Goal: Obtain resource: Download file/media

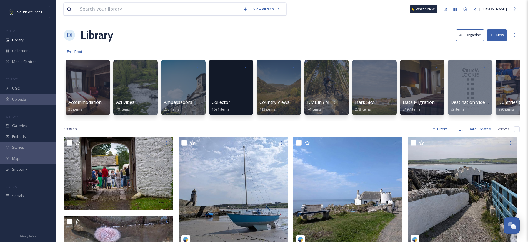
click at [182, 11] on input at bounding box center [159, 9] width 164 height 12
type input "farm land"
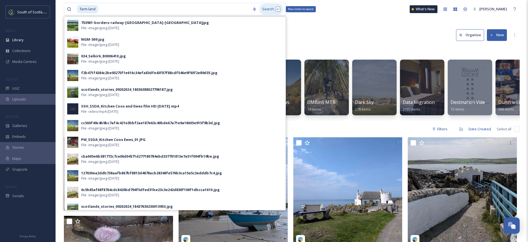
click at [276, 8] on div "Search Press Enter to search" at bounding box center [272, 9] width 24 height 11
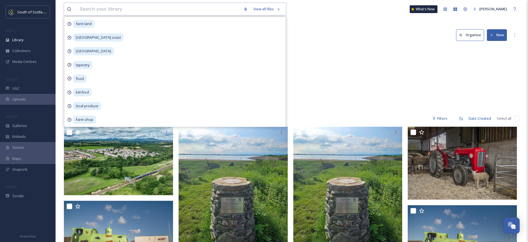
click at [136, 12] on input at bounding box center [159, 9] width 164 height 12
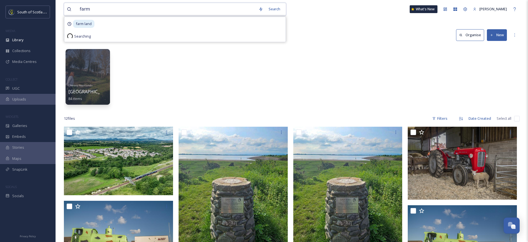
type input "farm"
click at [274, 9] on div "Search" at bounding box center [274, 9] width 17 height 11
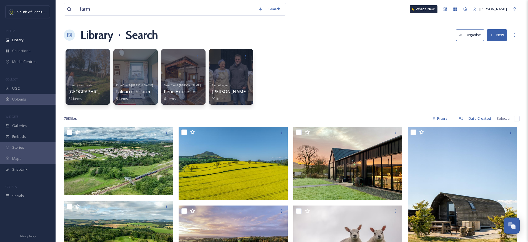
click at [341, 51] on div "Literary Heartlands Ellisland Farm 84 items Dumfries & Galloway Faldarroch Farm…" at bounding box center [292, 78] width 456 height 64
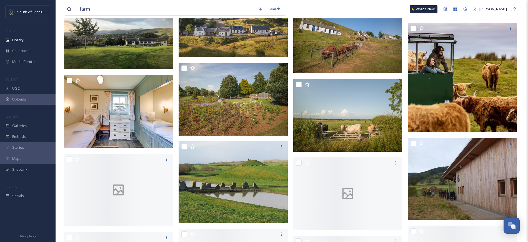
scroll to position [15029, 0]
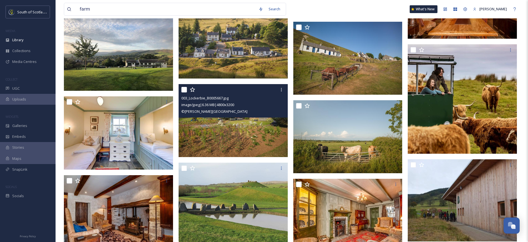
click at [260, 151] on img at bounding box center [233, 120] width 109 height 73
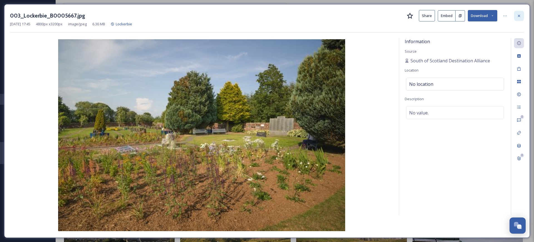
click at [519, 16] on icon at bounding box center [518, 15] width 2 height 2
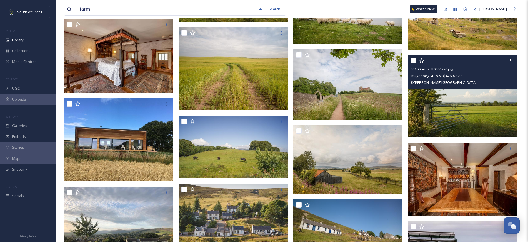
click at [490, 110] on img at bounding box center [462, 96] width 109 height 82
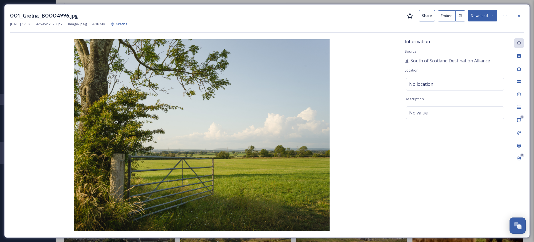
click at [474, 16] on button "Download" at bounding box center [481, 15] width 29 height 11
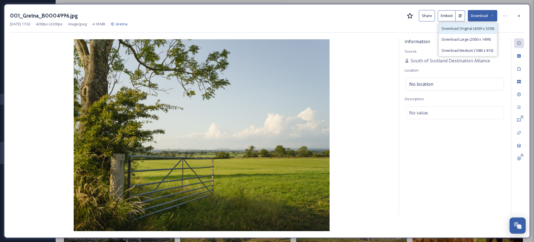
click at [470, 28] on span "Download Original (4269 x 3200)" at bounding box center [467, 28] width 53 height 5
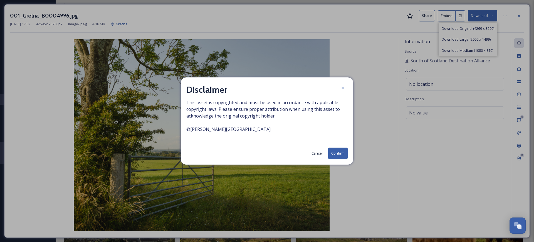
click at [335, 152] on button "Confirm" at bounding box center [337, 152] width 19 height 11
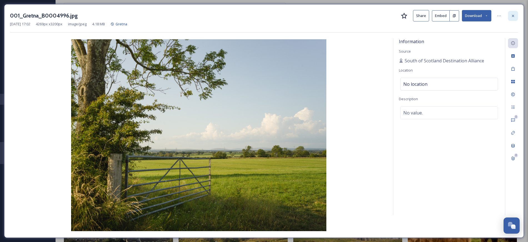
click at [511, 17] on icon at bounding box center [513, 16] width 4 height 4
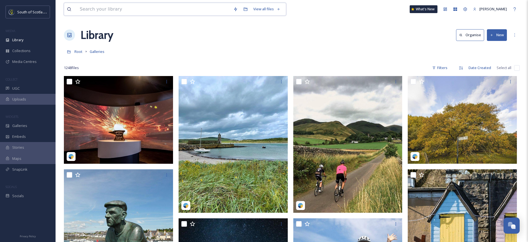
click at [197, 14] on input at bounding box center [154, 9] width 154 height 12
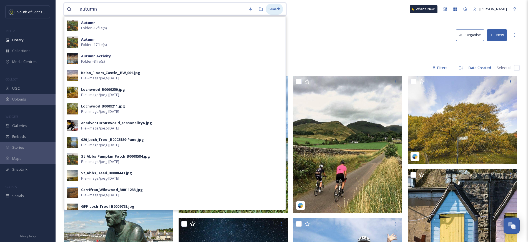
type input "autumn"
click at [274, 8] on div "Search" at bounding box center [274, 9] width 17 height 11
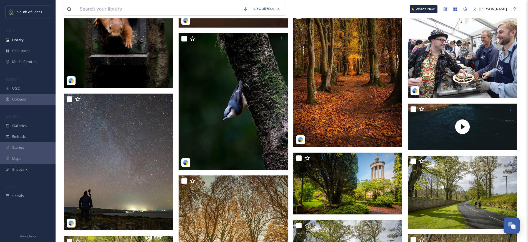
scroll to position [574, 0]
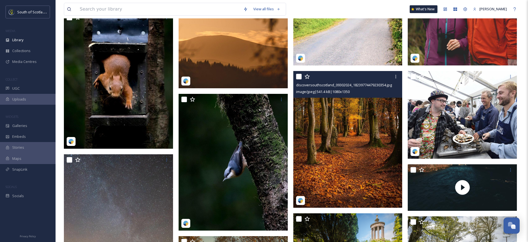
click at [359, 128] on img at bounding box center [347, 139] width 109 height 136
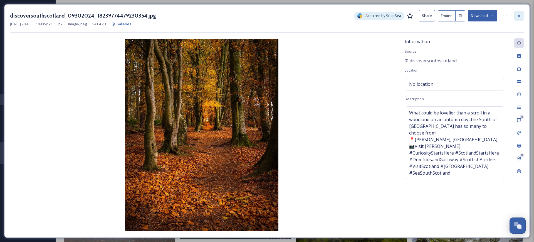
click at [519, 14] on icon at bounding box center [518, 16] width 4 height 4
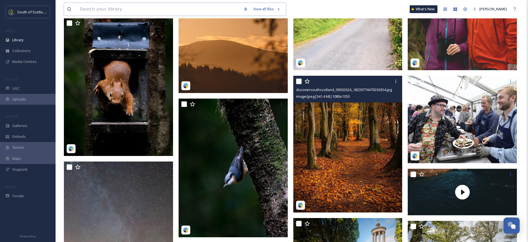
click at [197, 9] on input at bounding box center [159, 9] width 164 height 12
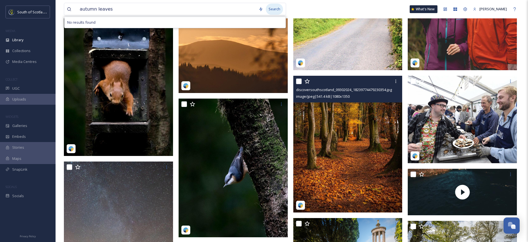
click at [274, 9] on div "Search" at bounding box center [274, 9] width 17 height 11
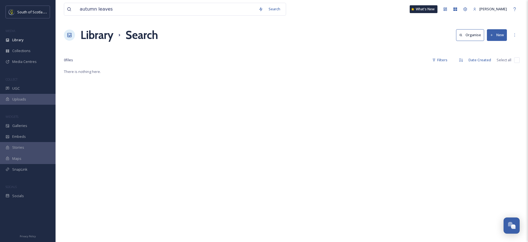
click at [332, 17] on div "autumn leaves Search What's New [PERSON_NAME]" at bounding box center [292, 9] width 456 height 18
click at [193, 5] on input "autumn leaves" at bounding box center [166, 9] width 179 height 12
type input "autumn"
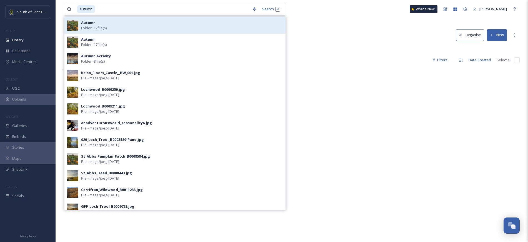
click at [182, 26] on div "Autumn Folder - 17 file(s)" at bounding box center [182, 25] width 202 height 11
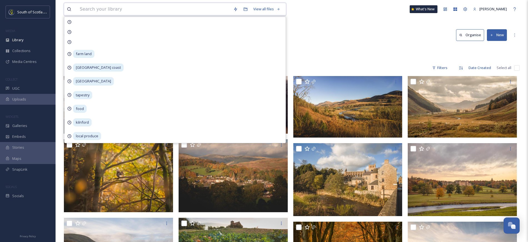
click at [125, 11] on input at bounding box center [154, 9] width 154 height 12
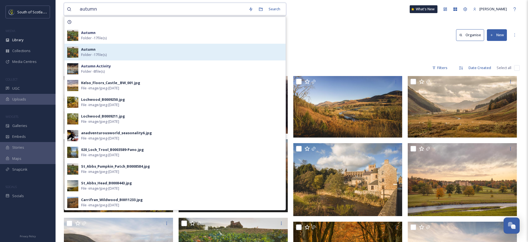
drag, startPoint x: 125, startPoint y: 11, endPoint x: 189, endPoint y: 49, distance: 74.2
click at [189, 16] on div "autumn Search Autumn Folder - 17 file(s) Autumn Folder - 17 file(s) Autumn Acti…" at bounding box center [175, 9] width 222 height 13
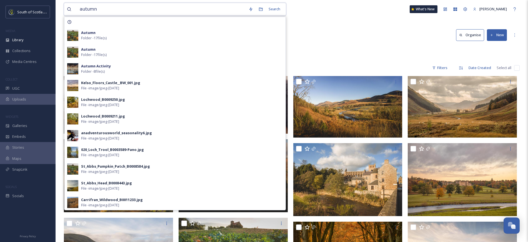
type input "autumn"
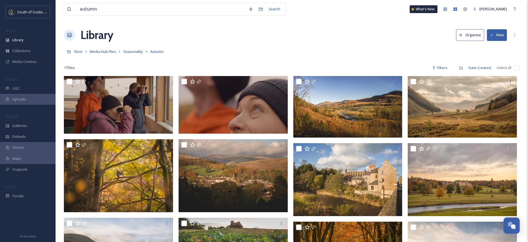
click at [337, 43] on div "Library Organise New" at bounding box center [292, 35] width 456 height 17
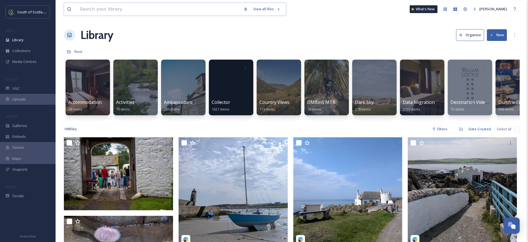
click at [174, 11] on input at bounding box center [159, 9] width 164 height 12
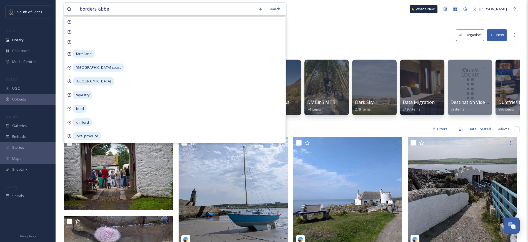
type input "borders abbey"
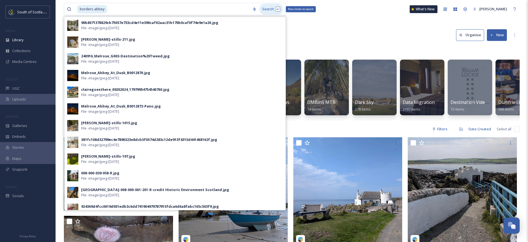
click at [275, 10] on div "Search Press Enter to search" at bounding box center [272, 9] width 24 height 11
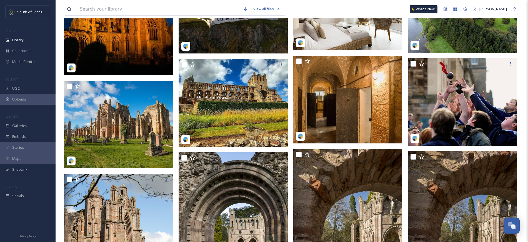
scroll to position [471, 0]
